Goal: Task Accomplishment & Management: Manage account settings

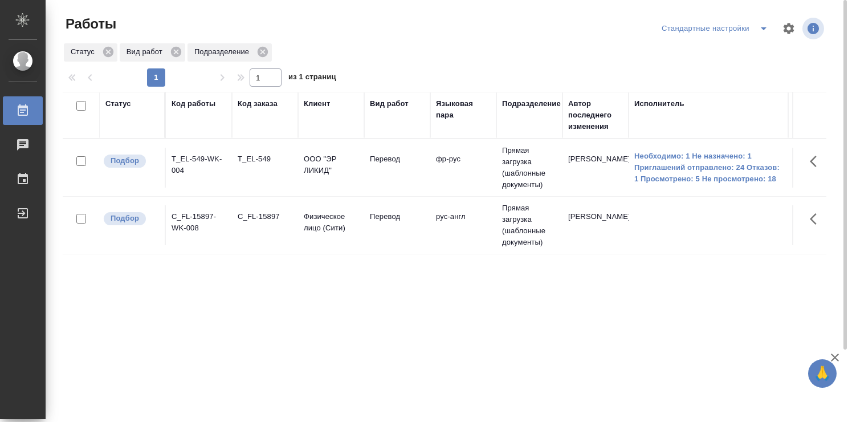
click at [451, 232] on td "рус-англ" at bounding box center [463, 225] width 66 height 40
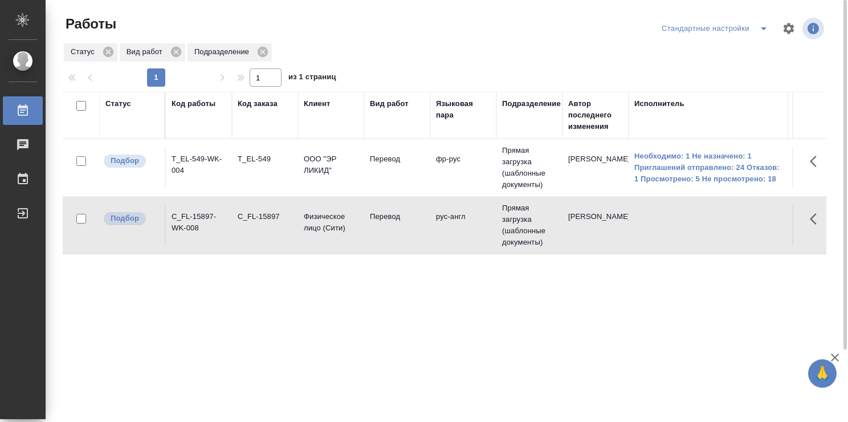
click at [451, 232] on td "рус-англ" at bounding box center [463, 225] width 66 height 40
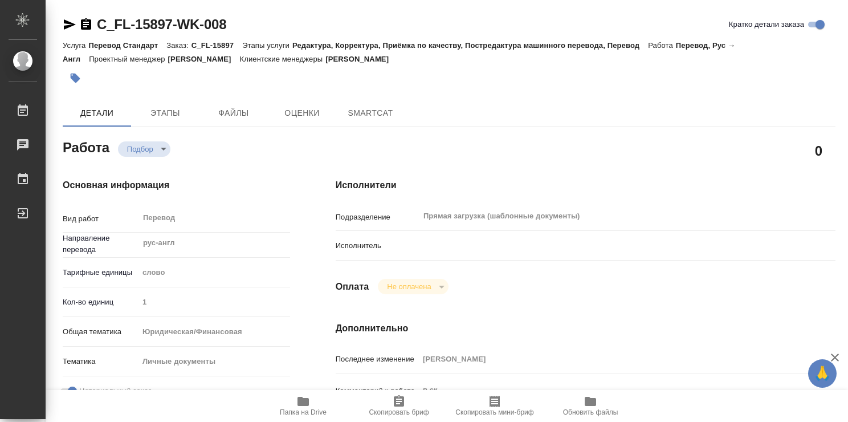
type textarea "x"
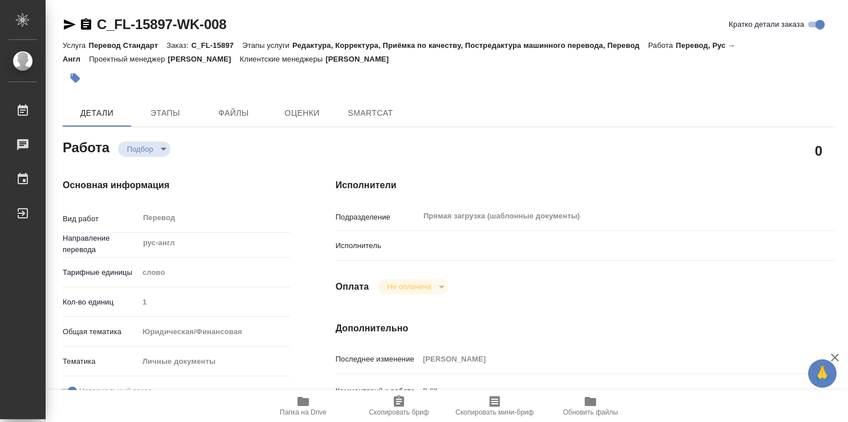
type textarea "x"
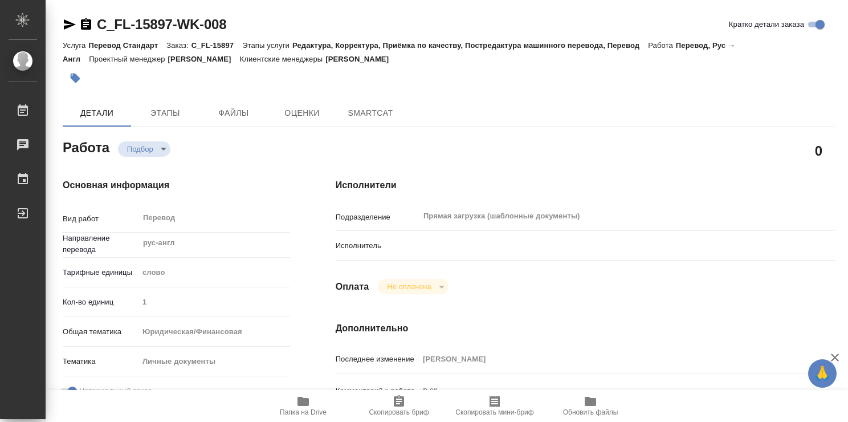
type textarea "x"
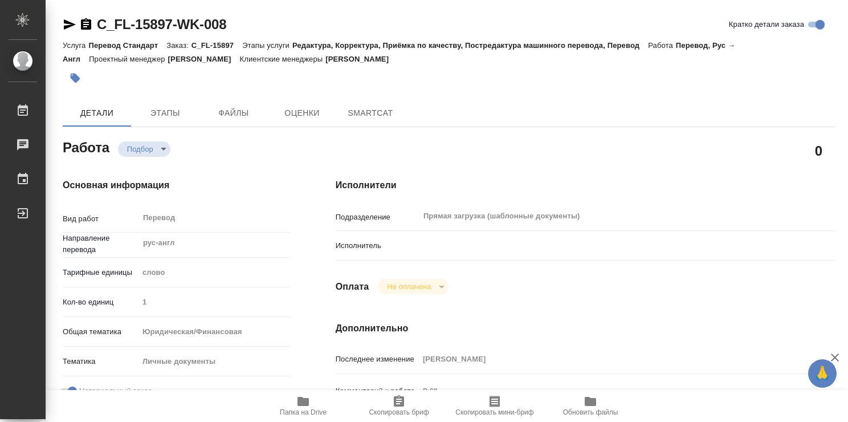
type textarea "x"
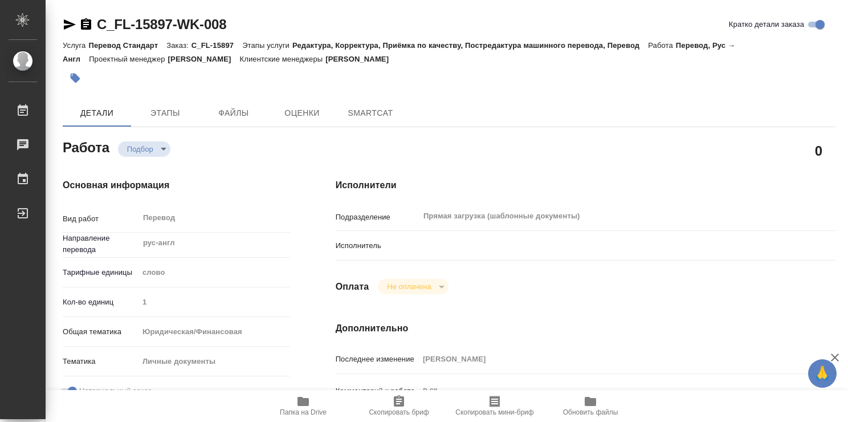
type textarea "x"
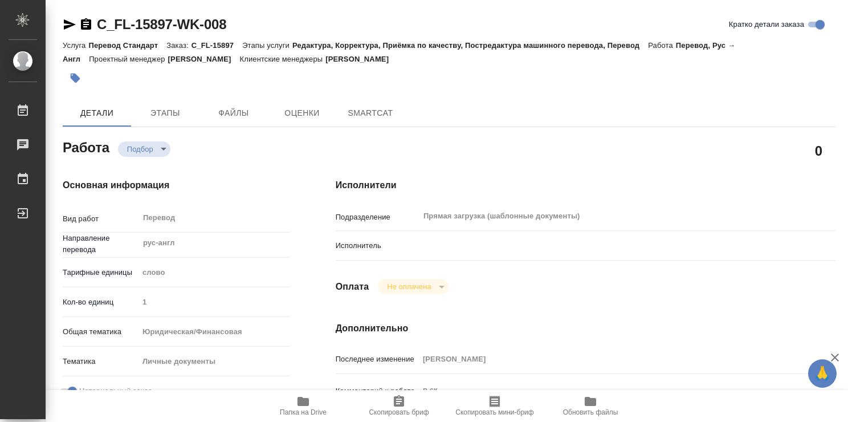
scroll to position [228, 0]
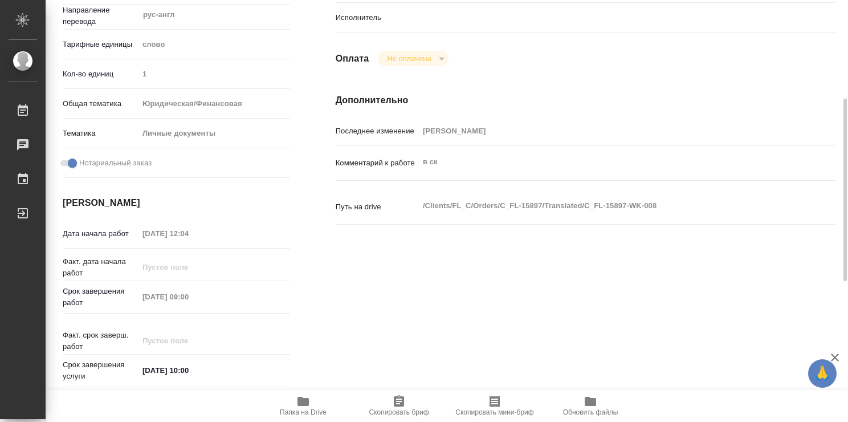
type textarea "x"
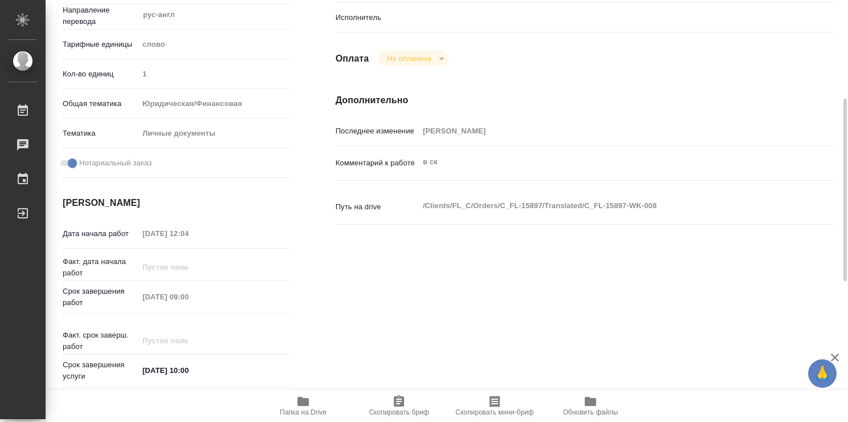
scroll to position [399, 0]
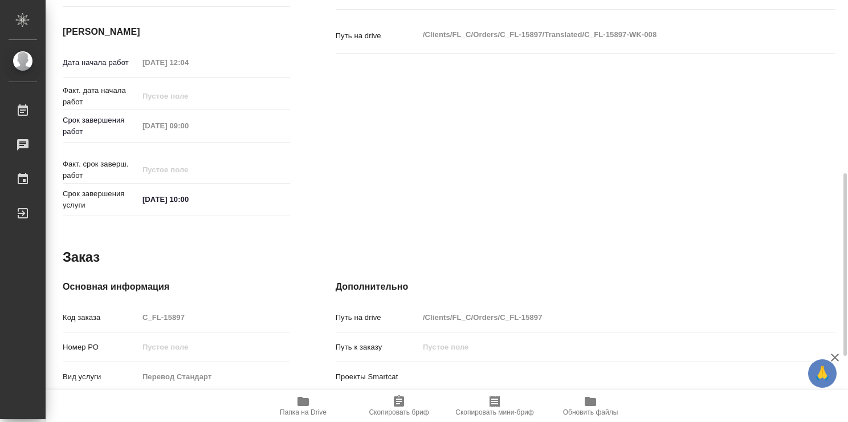
type textarea "x"
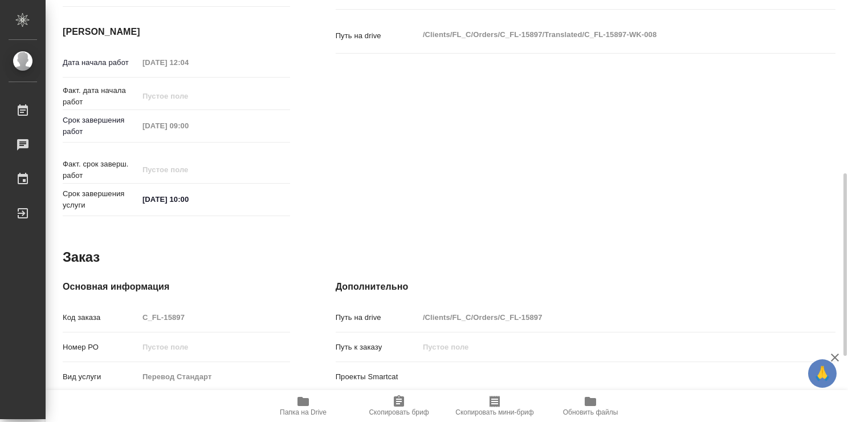
scroll to position [550, 0]
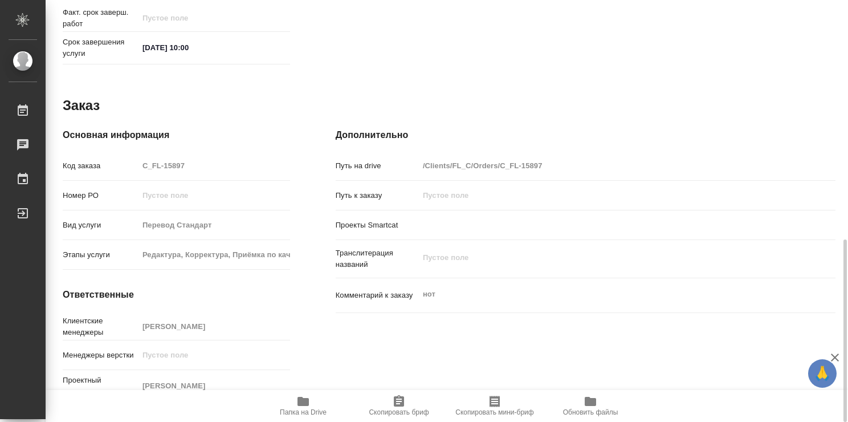
click at [304, 405] on icon "button" at bounding box center [302, 401] width 11 height 9
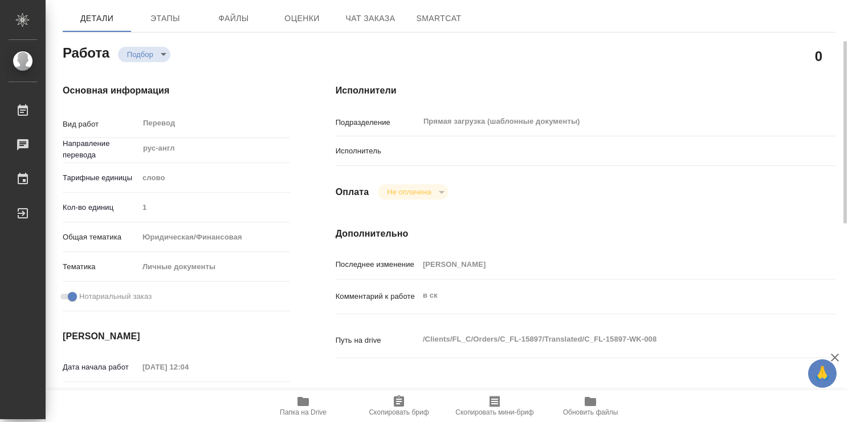
scroll to position [38, 0]
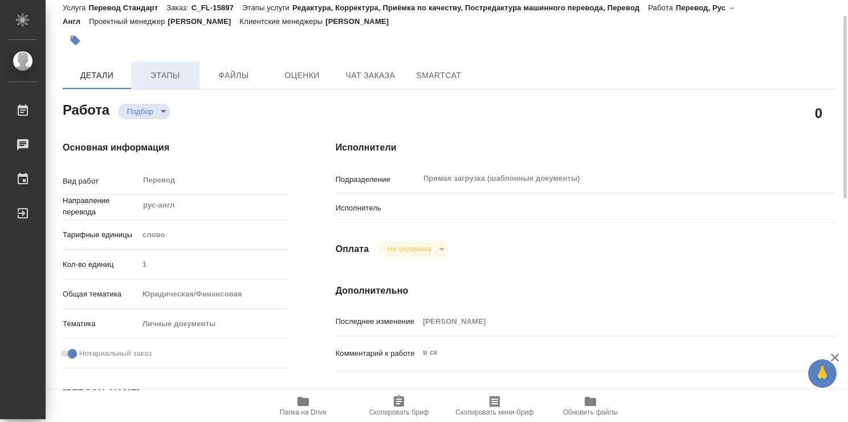
click at [181, 78] on span "Этапы" at bounding box center [165, 75] width 55 height 14
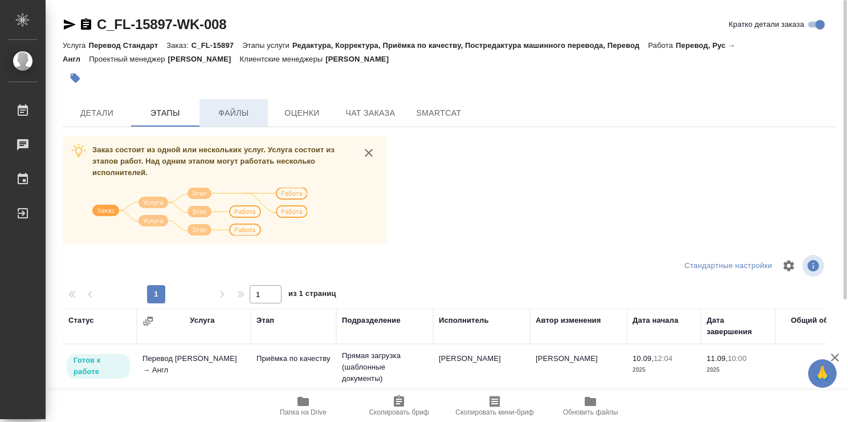
click at [220, 119] on span "Файлы" at bounding box center [233, 113] width 55 height 14
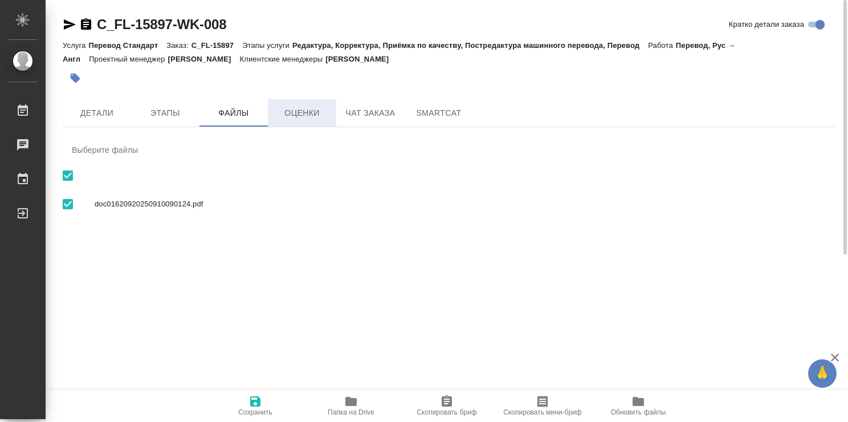
click at [304, 114] on span "Оценки" at bounding box center [302, 113] width 55 height 14
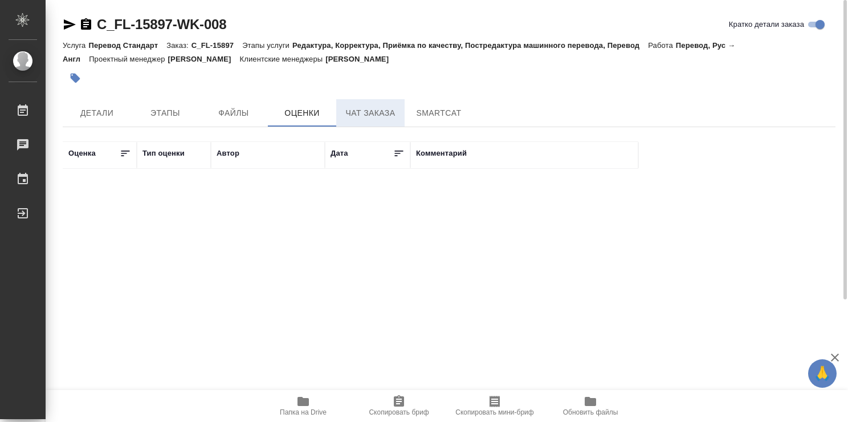
click at [368, 105] on button "Чат заказа" at bounding box center [370, 112] width 68 height 27
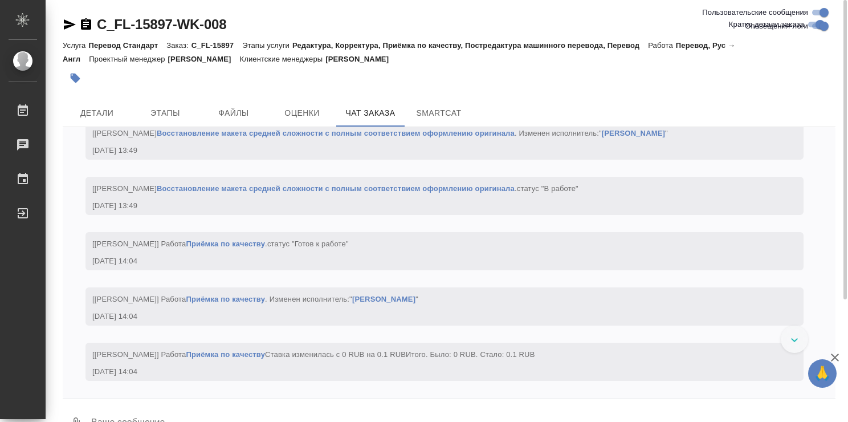
scroll to position [1981, 0]
click at [115, 106] on span "Детали" at bounding box center [97, 113] width 55 height 14
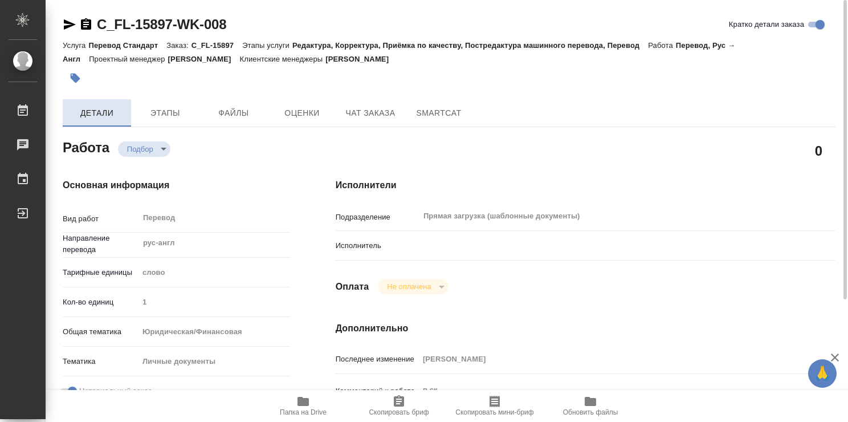
type textarea "x"
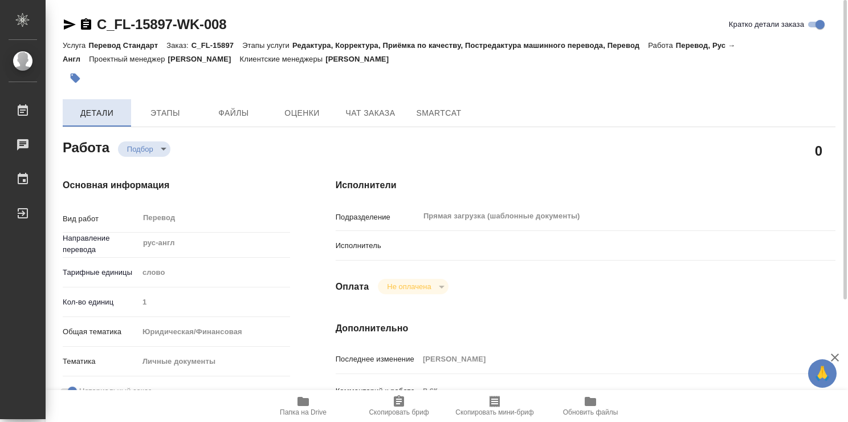
type textarea "x"
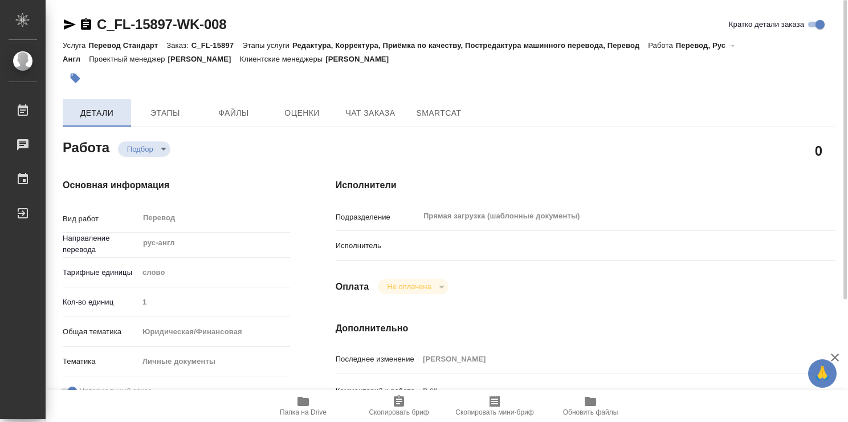
type textarea "x"
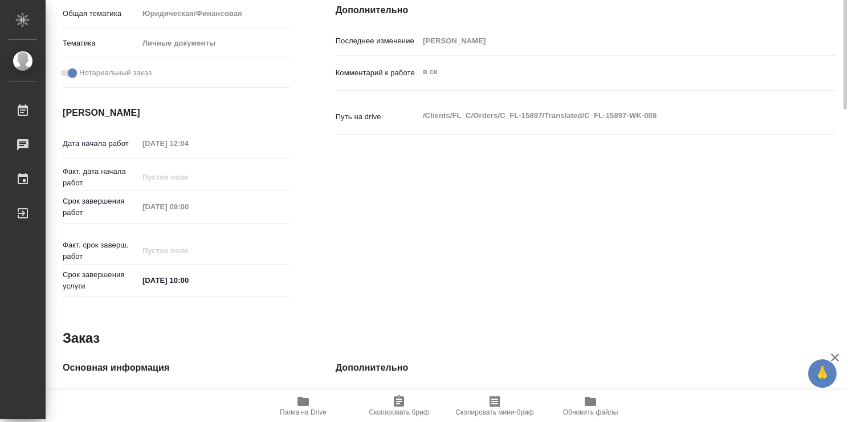
type textarea "x"
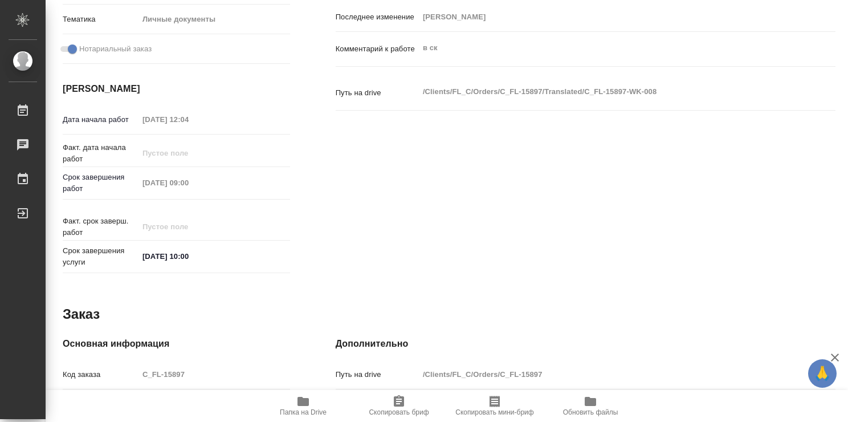
scroll to position [550, 0]
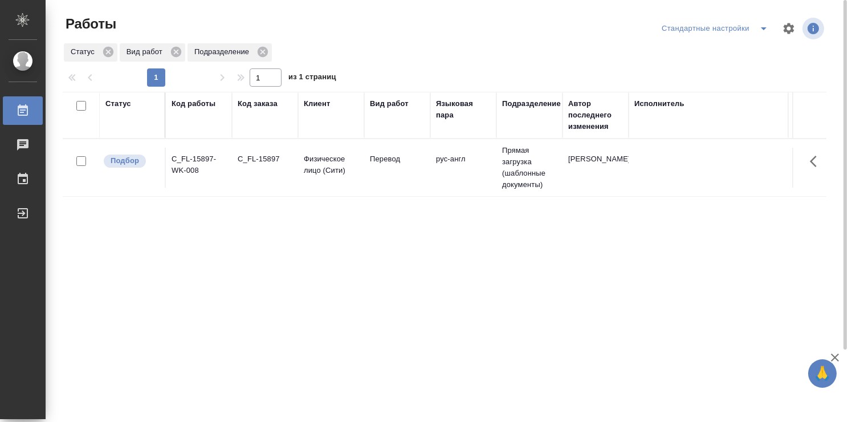
click at [397, 179] on td "Перевод" at bounding box center [397, 168] width 66 height 40
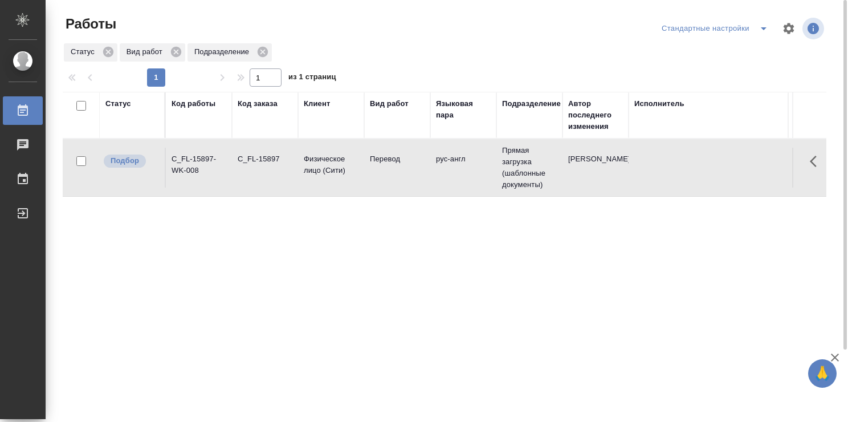
click at [397, 179] on td "Перевод" at bounding box center [397, 168] width 66 height 40
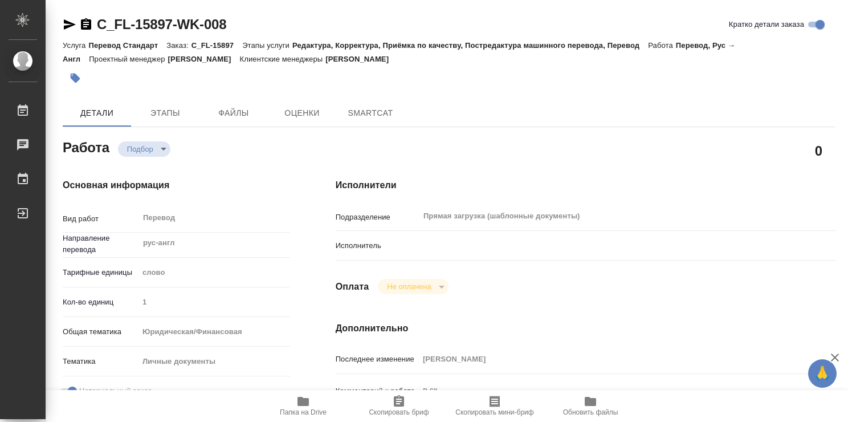
type textarea "x"
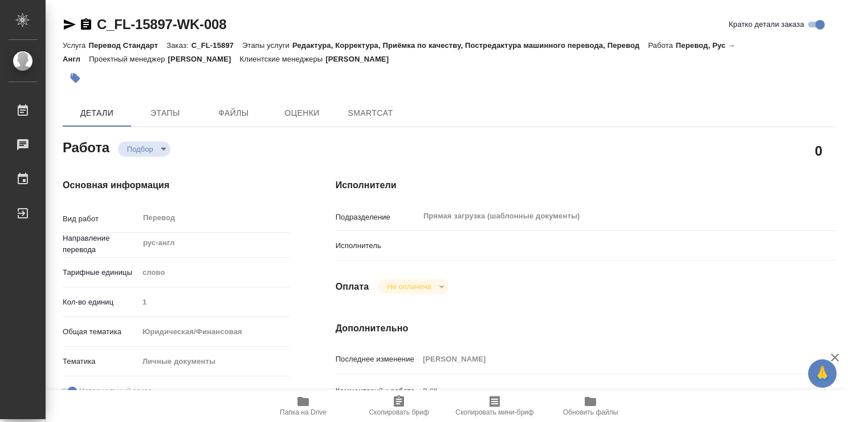
type textarea "x"
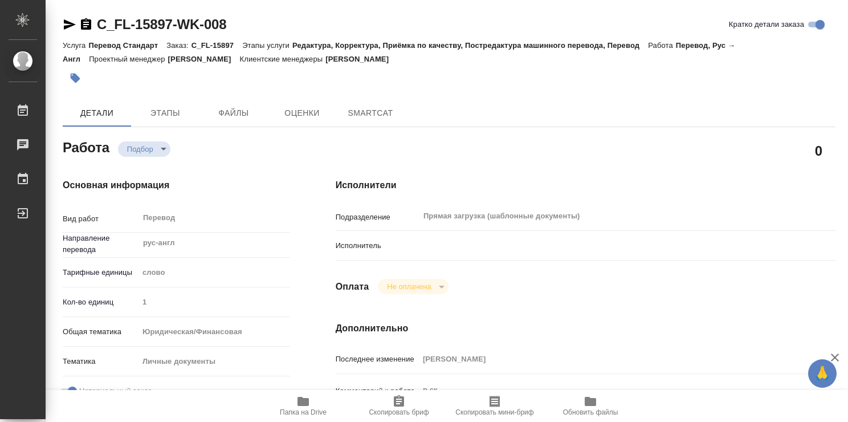
type textarea "x"
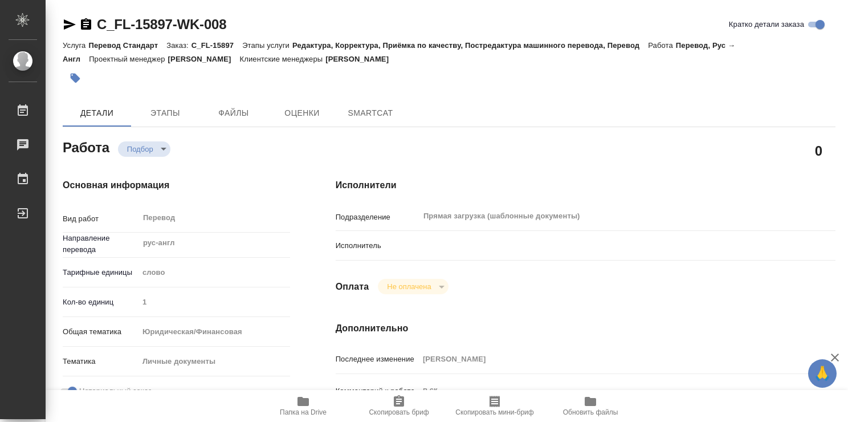
type textarea "x"
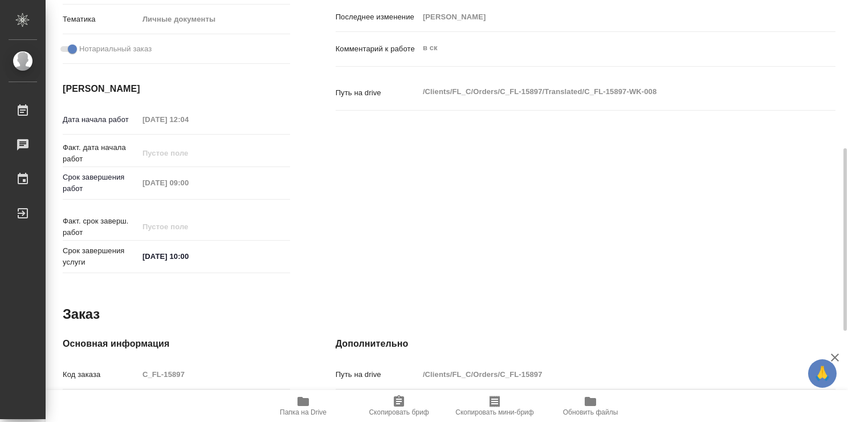
type textarea "x"
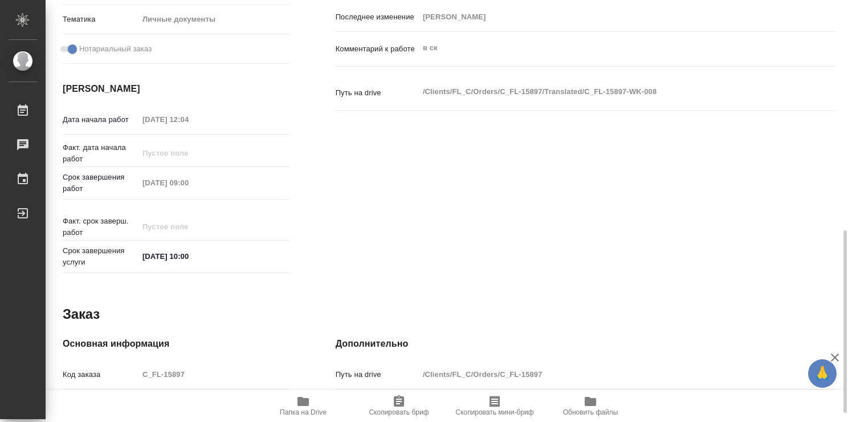
scroll to position [550, 0]
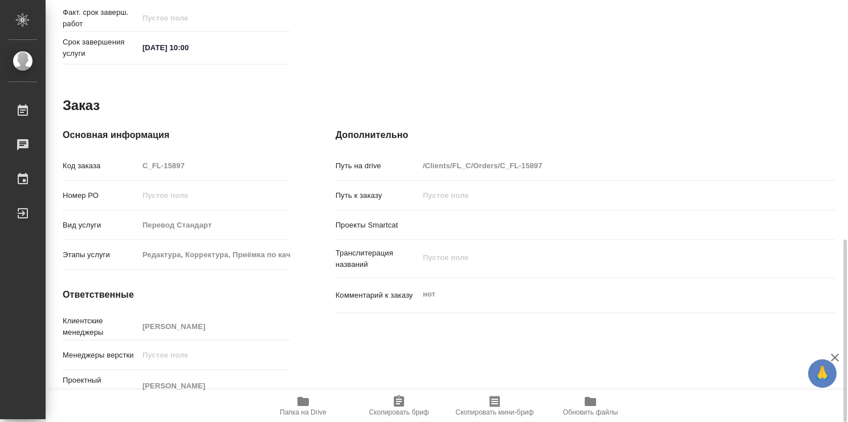
type textarea "x"
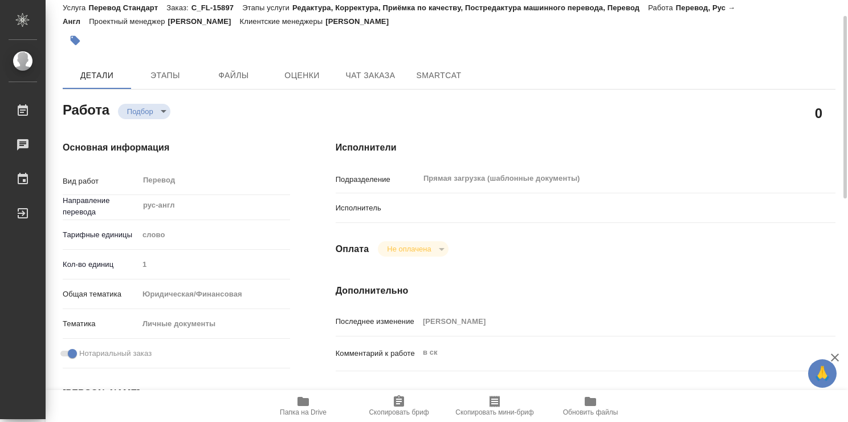
scroll to position [0, 0]
